Goal: Task Accomplishment & Management: Complete application form

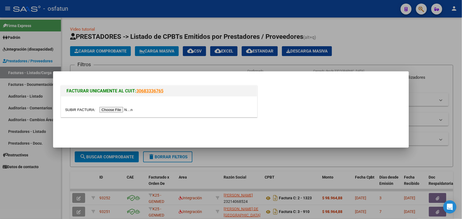
click at [124, 111] on input "file" at bounding box center [99, 110] width 69 height 6
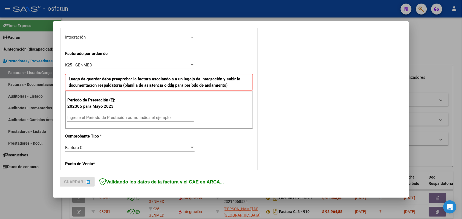
scroll to position [137, 0]
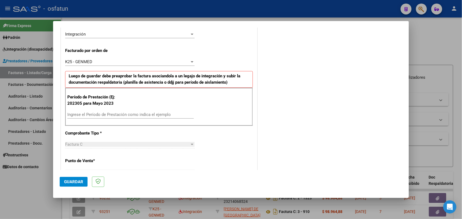
click at [124, 111] on div "Ingrese el Período de Prestación como indica el ejemplo" at bounding box center [130, 115] width 126 height 8
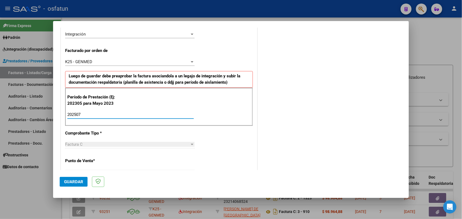
type input "202507"
click at [77, 179] on span "Guardar" at bounding box center [73, 181] width 19 height 5
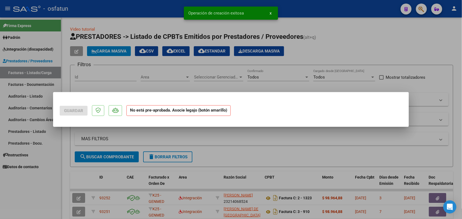
scroll to position [0, 0]
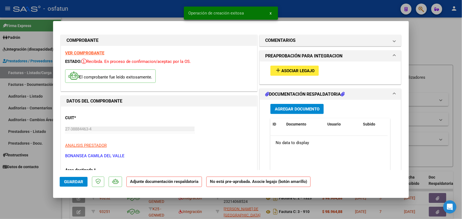
click at [282, 68] on button "add Asociar Legajo" at bounding box center [294, 71] width 48 height 10
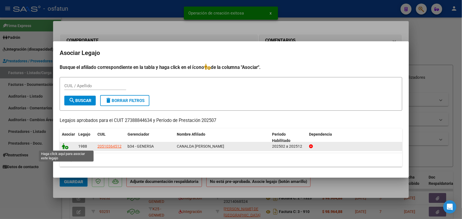
click at [66, 147] on icon at bounding box center [65, 146] width 7 height 6
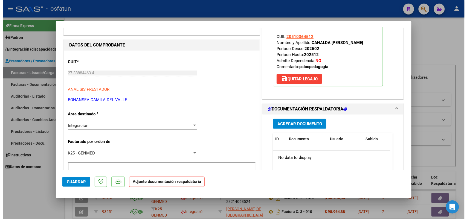
scroll to position [68, 0]
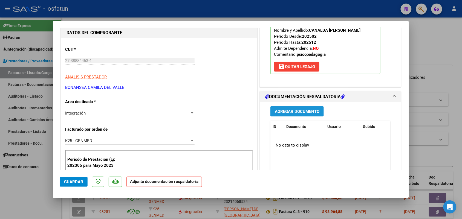
click at [282, 110] on span "Agregar Documento" at bounding box center [297, 111] width 45 height 5
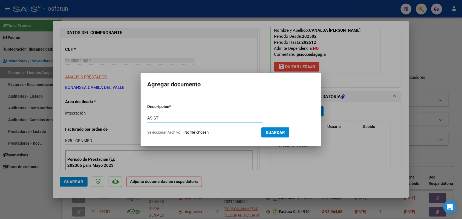
type input "ASIST"
click at [211, 132] on input "Seleccionar Archivo" at bounding box center [220, 132] width 72 height 5
type input "C:\fakepath\ASISTENCIA JULIO.pdf"
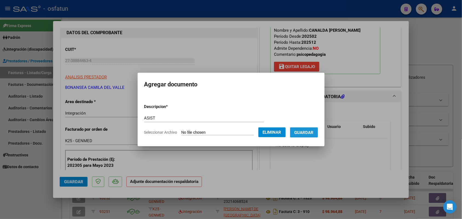
click at [310, 131] on span "Guardar" at bounding box center [303, 132] width 19 height 5
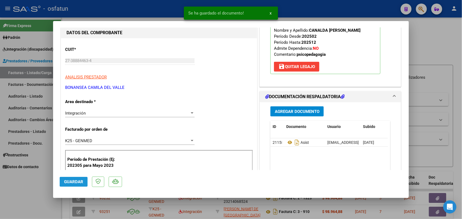
click at [77, 181] on span "Guardar" at bounding box center [73, 181] width 19 height 5
drag, startPoint x: 25, startPoint y: 190, endPoint x: 13, endPoint y: 77, distance: 113.6
click at [25, 189] on div at bounding box center [231, 109] width 462 height 219
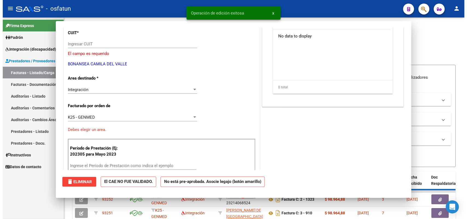
scroll to position [0, 0]
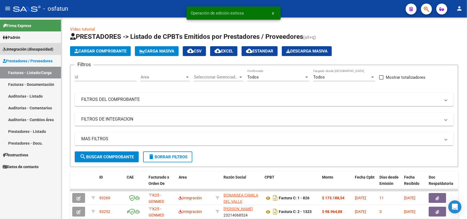
click at [21, 47] on span "Integración (discapacidad)" at bounding box center [28, 49] width 51 height 6
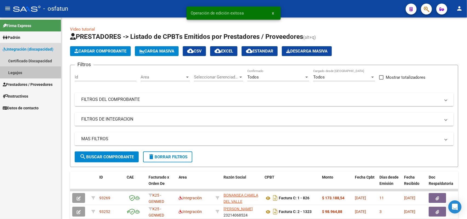
click at [16, 69] on link "Legajos" at bounding box center [30, 73] width 61 height 12
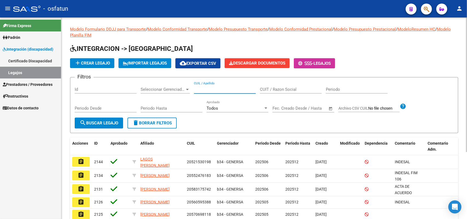
click at [201, 88] on input "CUIL / Apellido" at bounding box center [225, 89] width 62 height 5
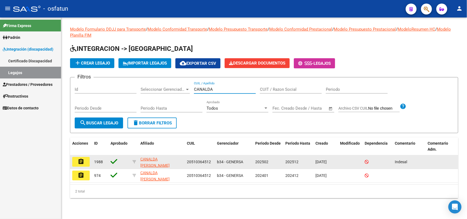
type input "CANALDA"
click at [85, 160] on button "assignment" at bounding box center [81, 162] width 18 height 10
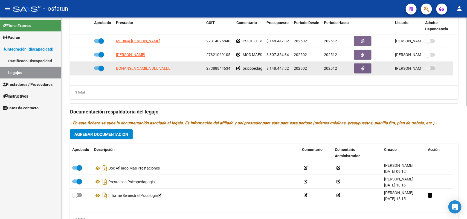
scroll to position [257, 0]
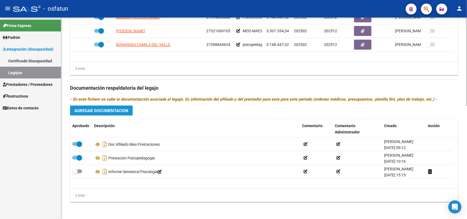
click at [114, 110] on span "Agregar Documentacion" at bounding box center [101, 110] width 54 height 5
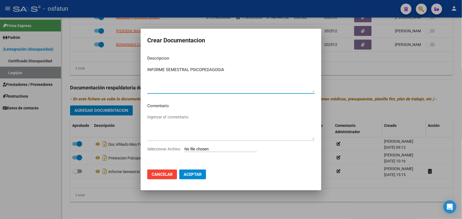
type textarea "INFORME SEMESTRAL PSICOPEDAGOGIA"
click at [201, 146] on div "Ingresar el comentario" at bounding box center [230, 129] width 167 height 33
click at [202, 148] on input "Seleccionar Archivo" at bounding box center [220, 149] width 72 height 5
type input "C:\fakepath\INFORME psp.pdf"
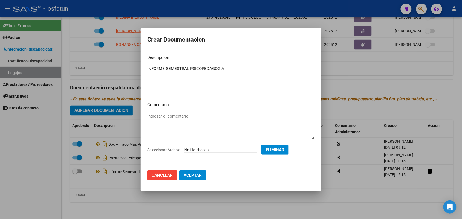
click at [191, 177] on span "Aceptar" at bounding box center [193, 175] width 18 height 5
checkbox input "false"
checkbox input "true"
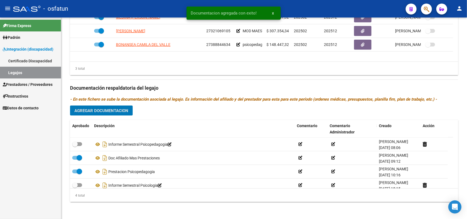
click at [20, 35] on span "Padrón" at bounding box center [12, 37] width 18 height 6
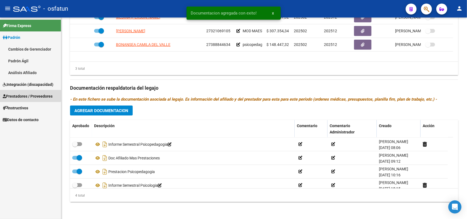
click at [19, 95] on span "Prestadores / Proveedores" at bounding box center [28, 96] width 50 height 6
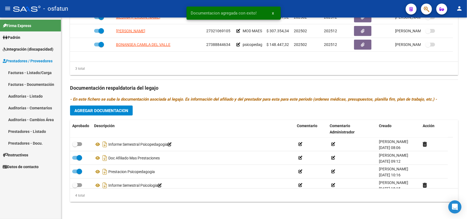
click at [20, 73] on link "Facturas - Listado/Carga" at bounding box center [30, 73] width 61 height 12
